Goal: Find specific page/section: Find specific page/section

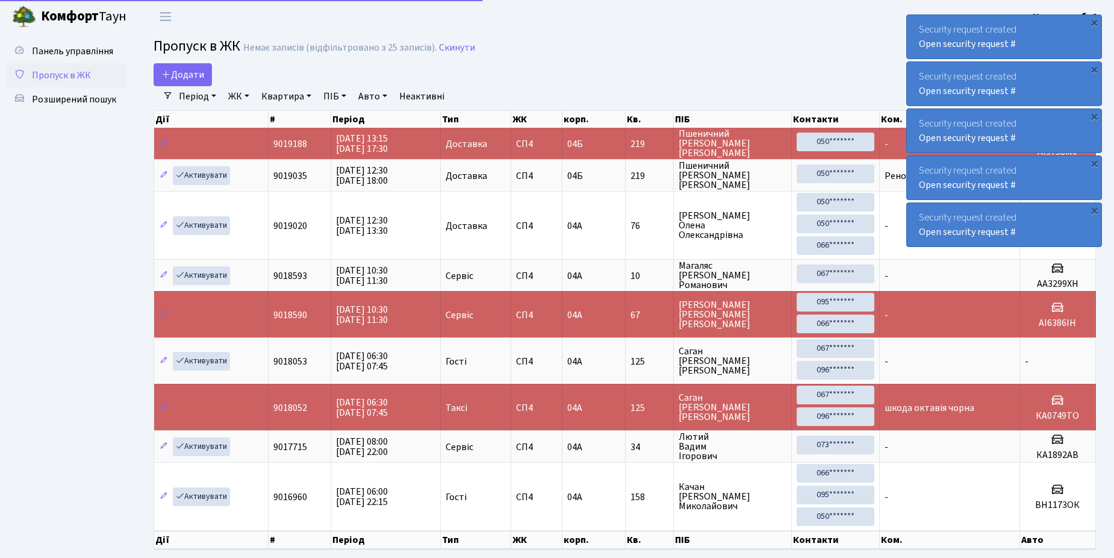
select select "25"
click at [74, 98] on span "Розширений пошук" at bounding box center [74, 99] width 84 height 13
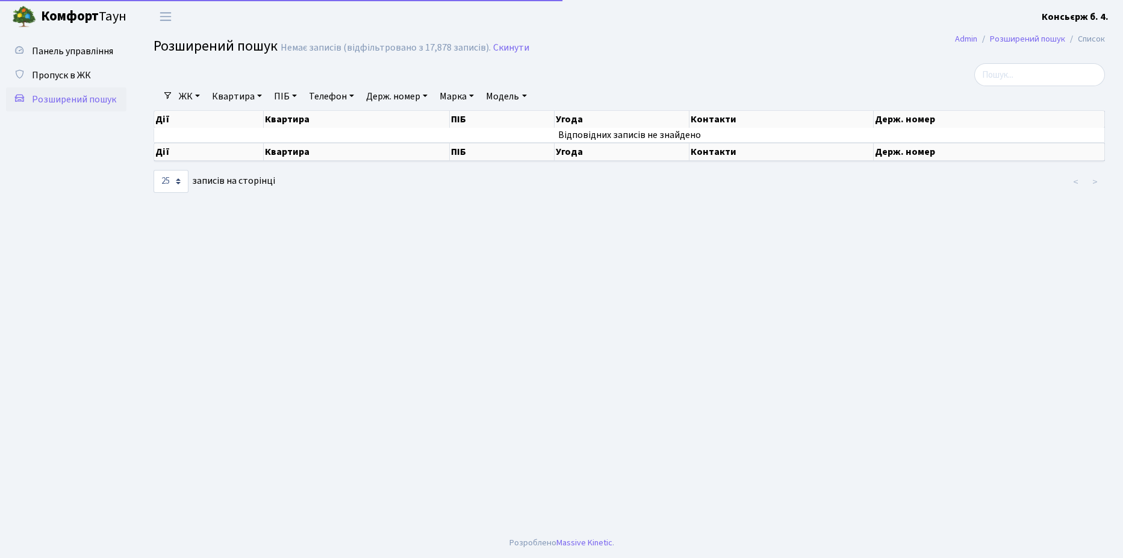
select select "25"
click at [70, 69] on span "Пропуск в ЖК" at bounding box center [61, 75] width 59 height 13
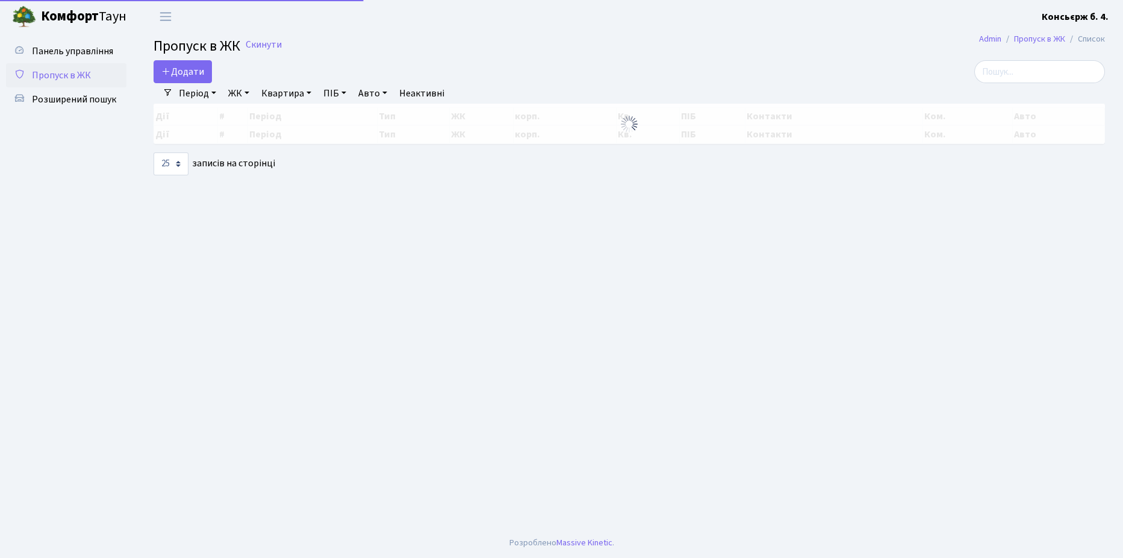
select select "25"
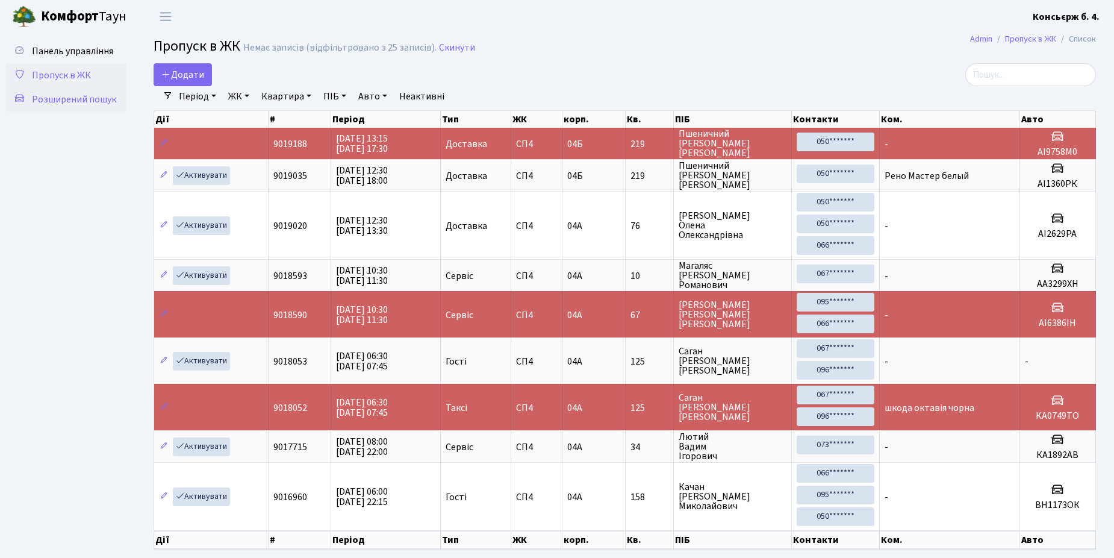
click at [78, 96] on span "Розширений пошук" at bounding box center [74, 99] width 84 height 13
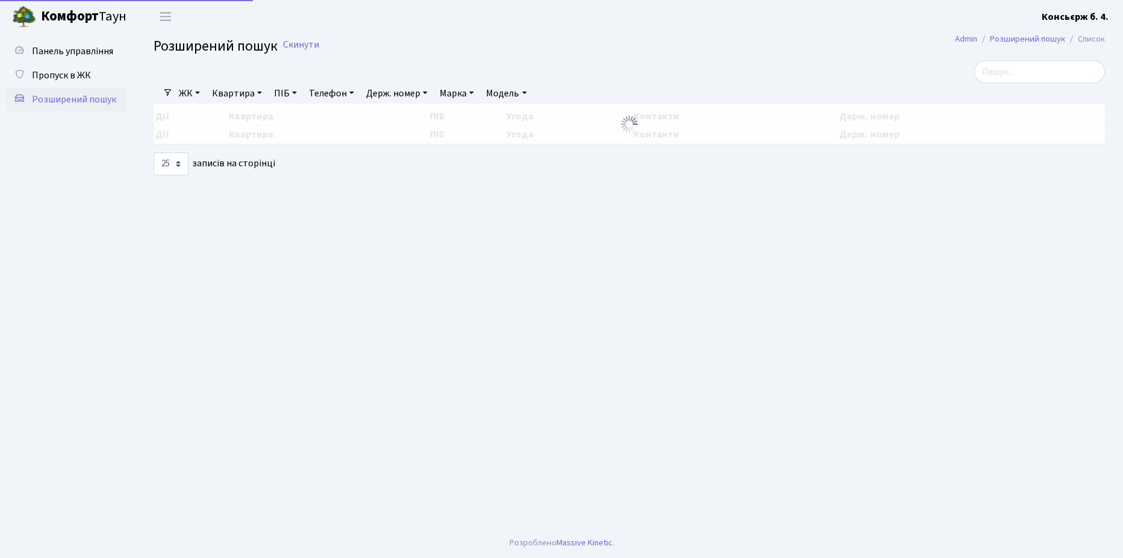
select select "25"
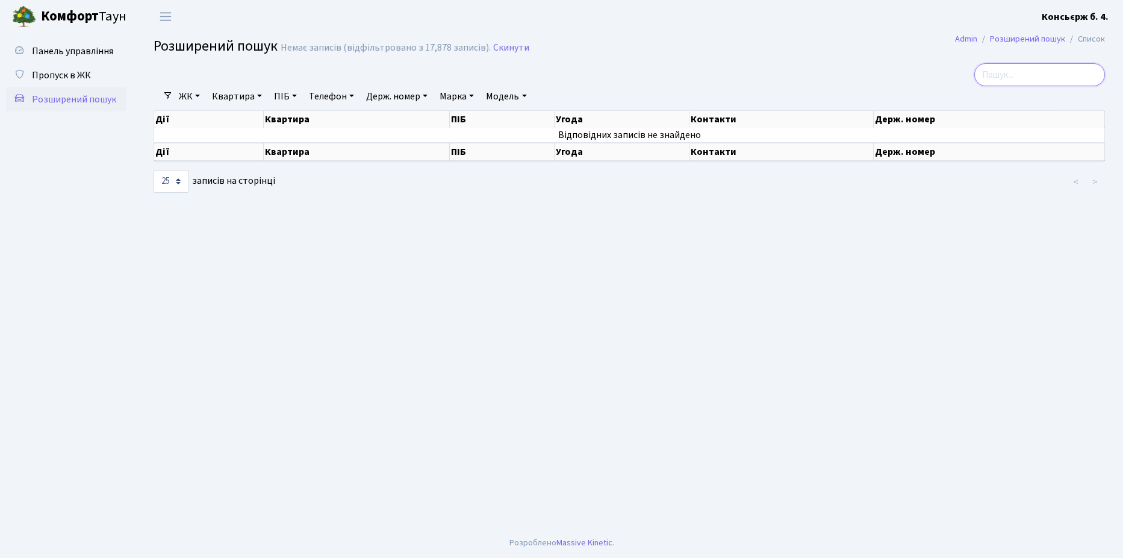
click at [1026, 72] on input "search" at bounding box center [1040, 74] width 131 height 23
type input "0"
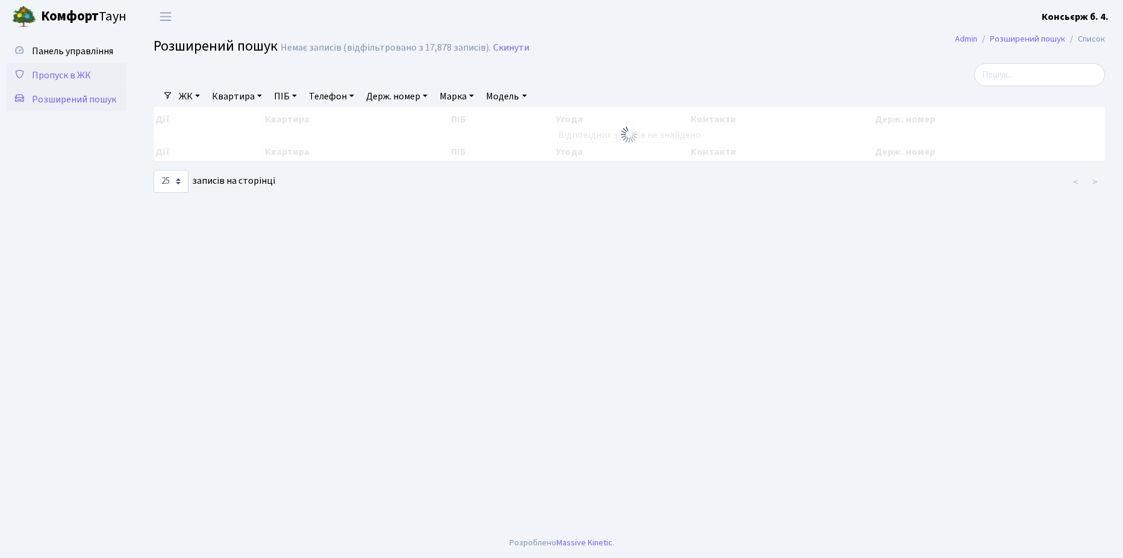
click at [52, 75] on span "Пропуск в ЖК" at bounding box center [61, 75] width 59 height 13
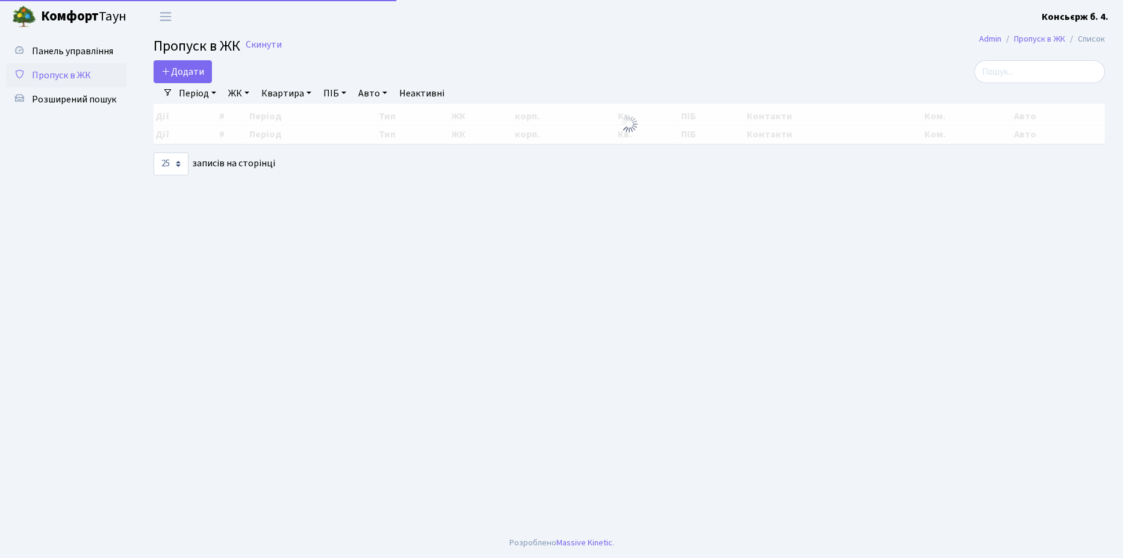
select select "25"
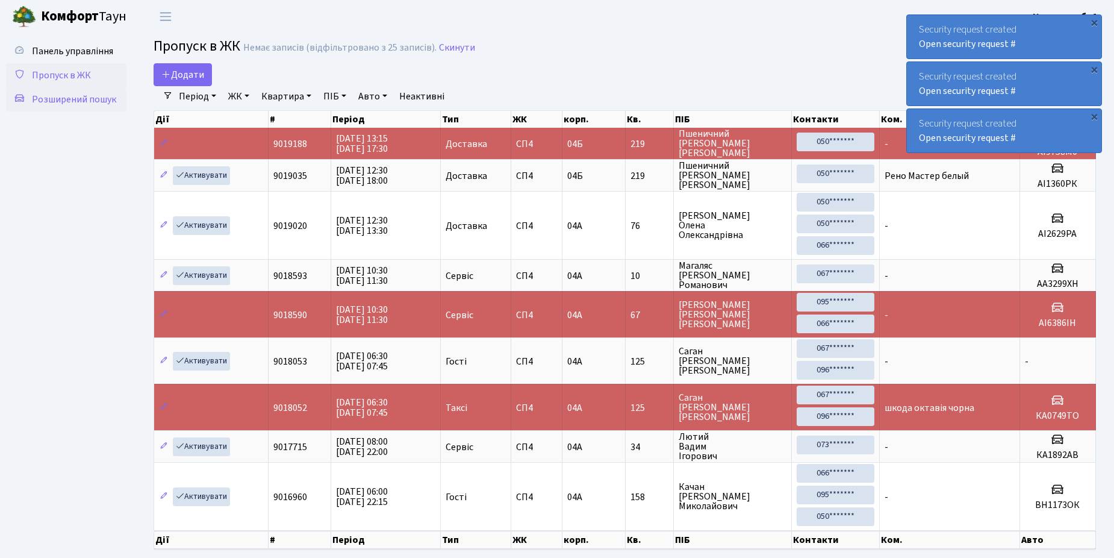
click at [69, 98] on span "Розширений пошук" at bounding box center [74, 99] width 84 height 13
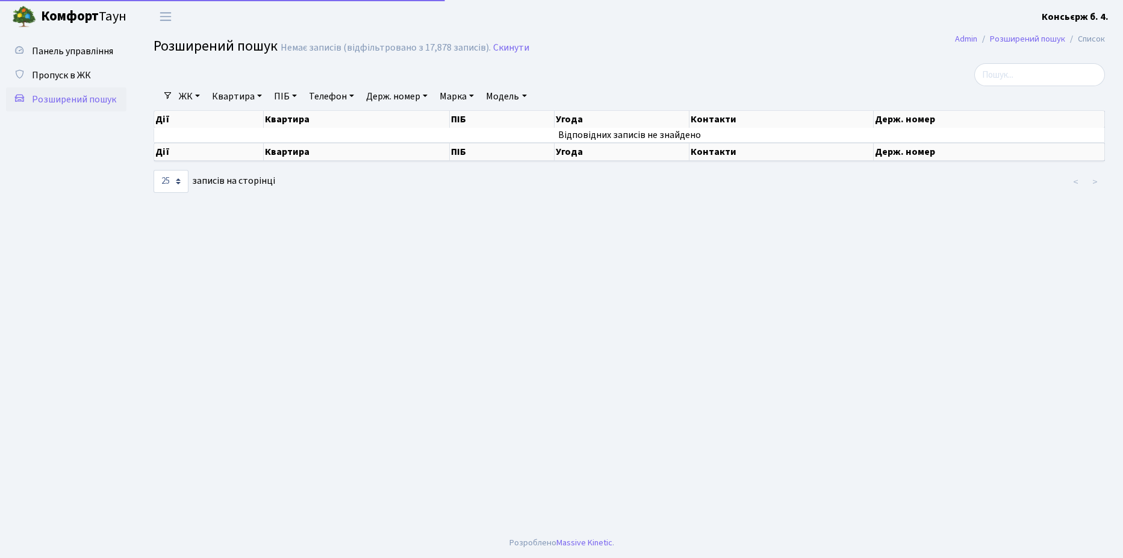
select select "25"
click at [64, 72] on span "Пропуск в ЖК" at bounding box center [61, 75] width 59 height 13
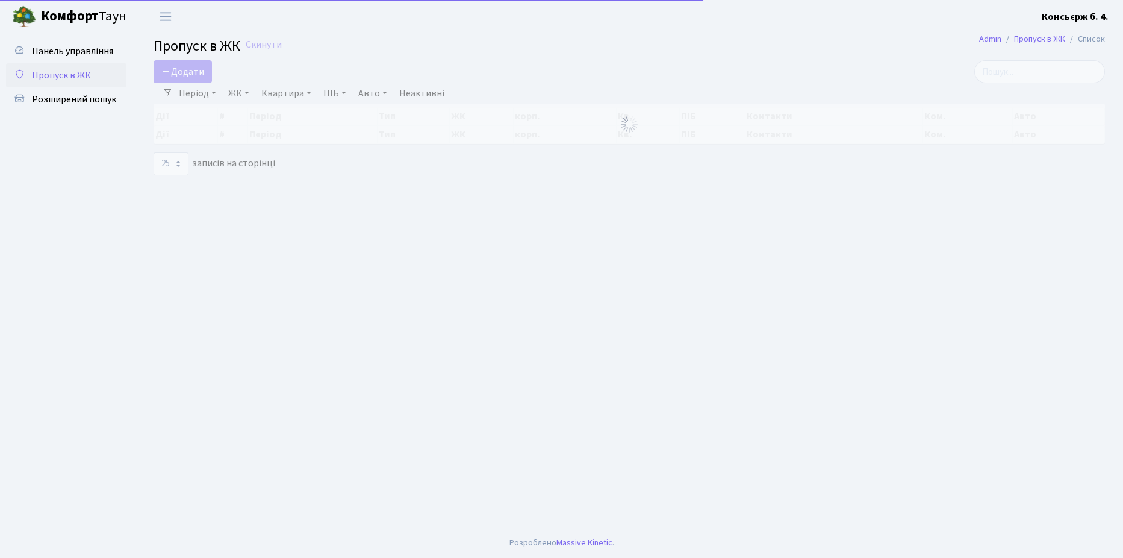
select select "25"
